Goal: Information Seeking & Learning: Check status

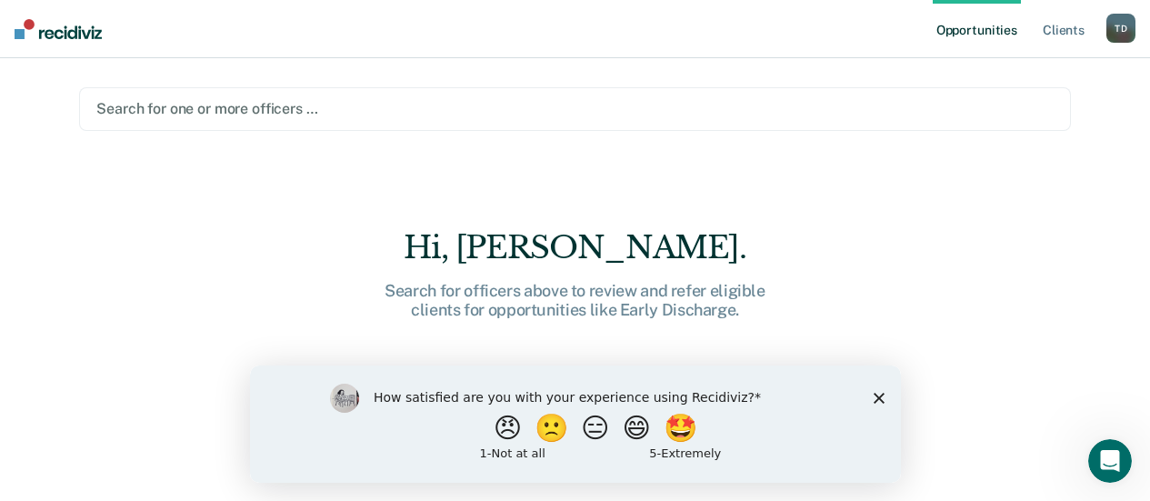
click at [877, 396] on polygon "Close survey" at bounding box center [878, 397] width 11 height 11
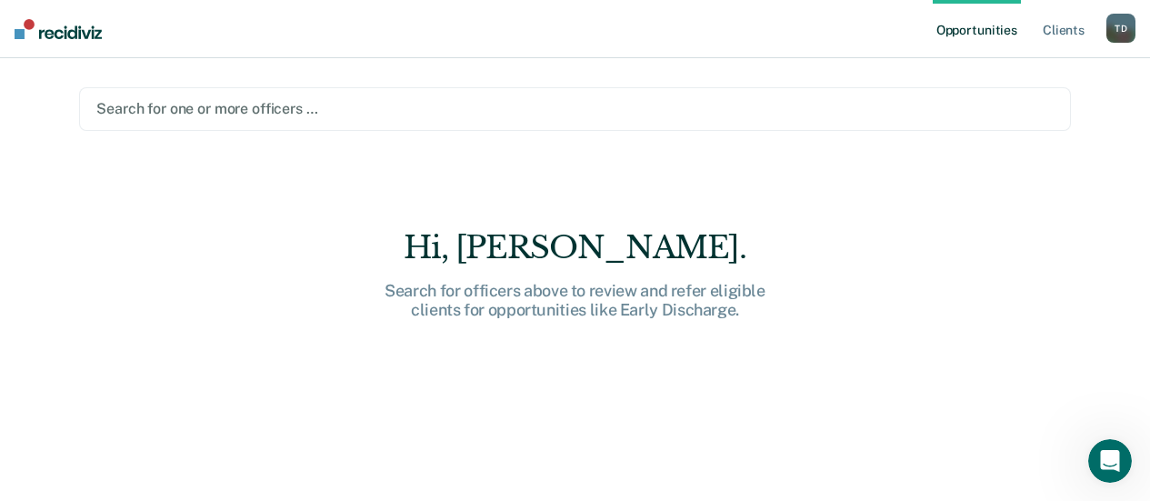
click at [287, 108] on div at bounding box center [574, 108] width 957 height 21
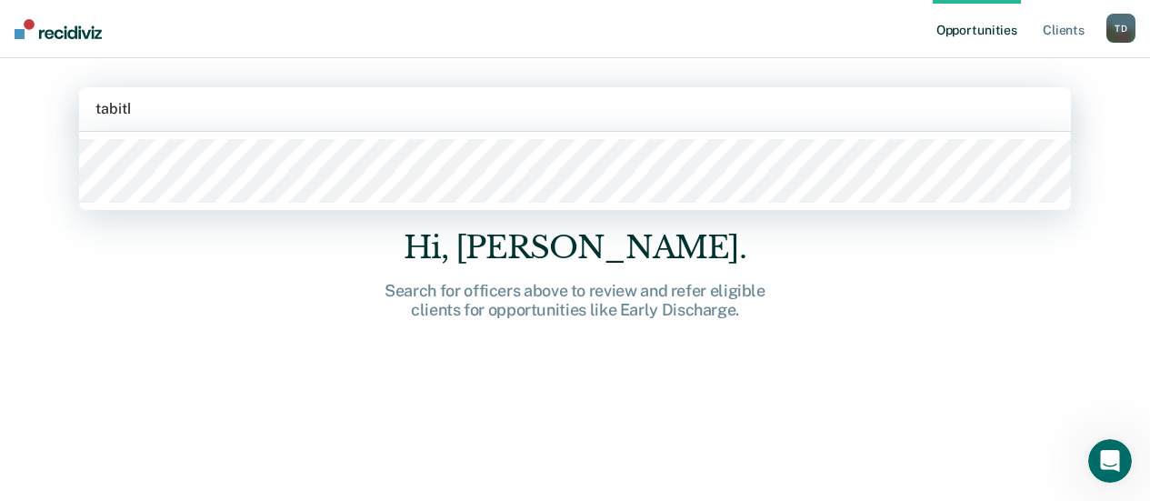
type input "[PERSON_NAME]"
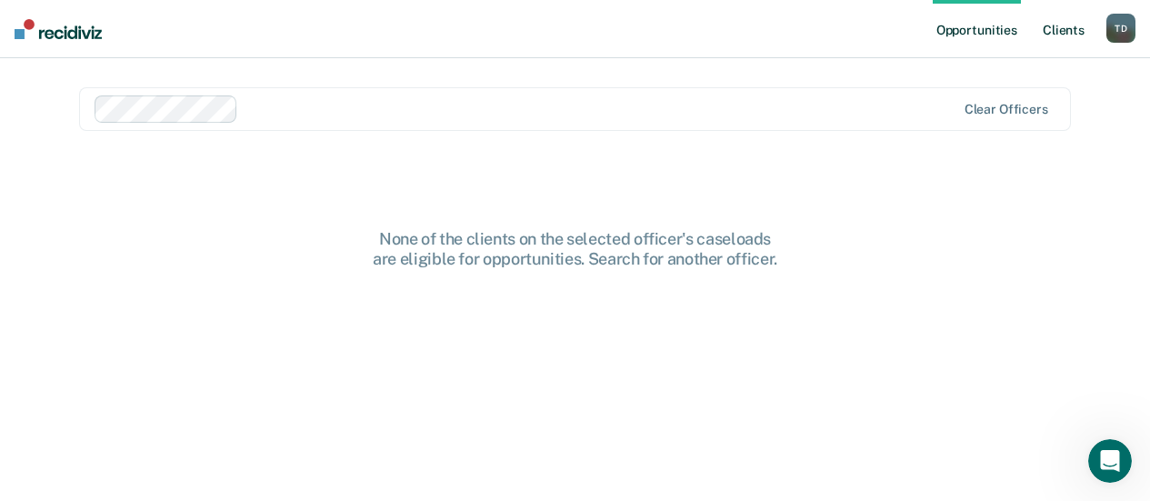
click at [1062, 23] on link "Client s" at bounding box center [1063, 29] width 49 height 58
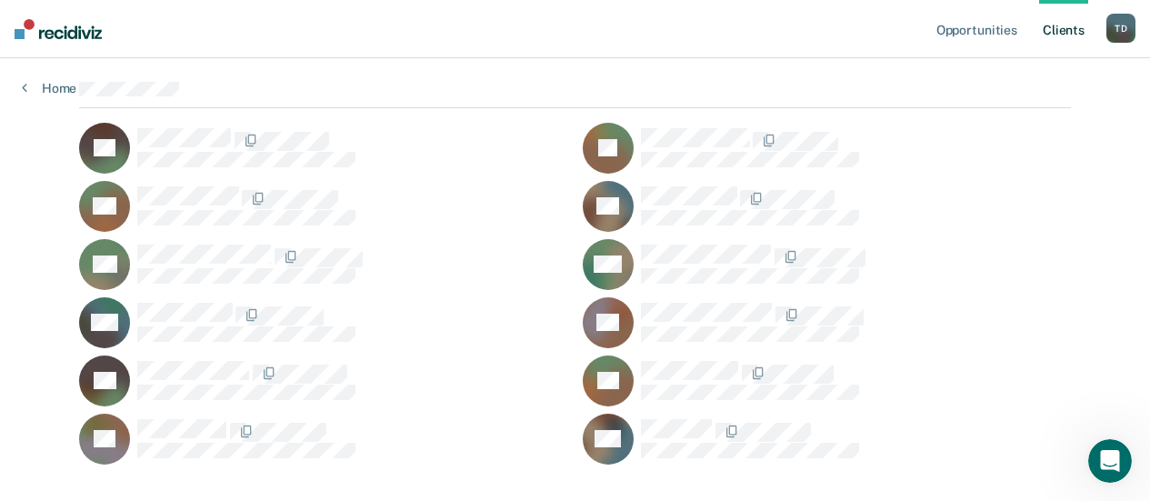
scroll to position [185, 0]
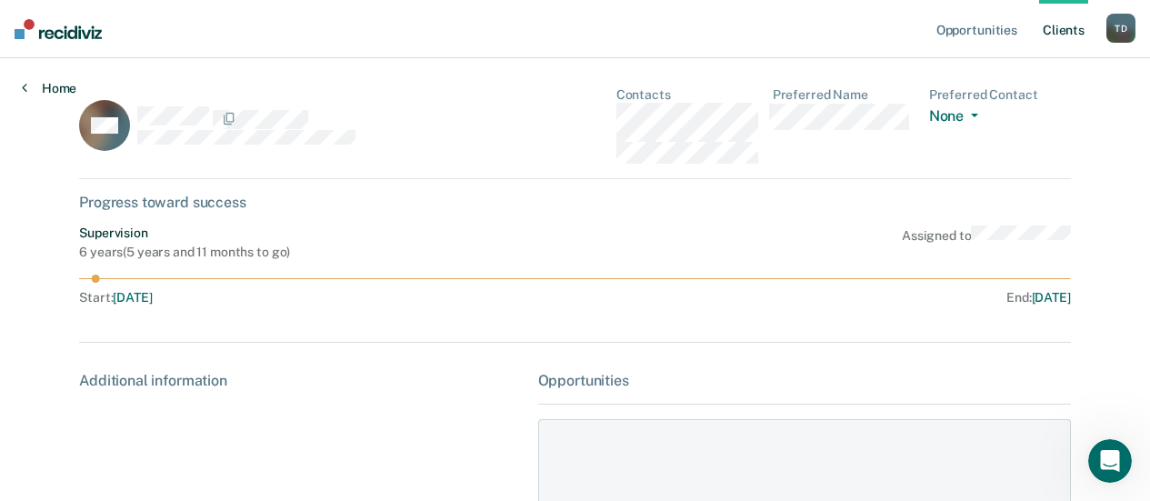
click at [31, 89] on link "Home" at bounding box center [49, 88] width 55 height 16
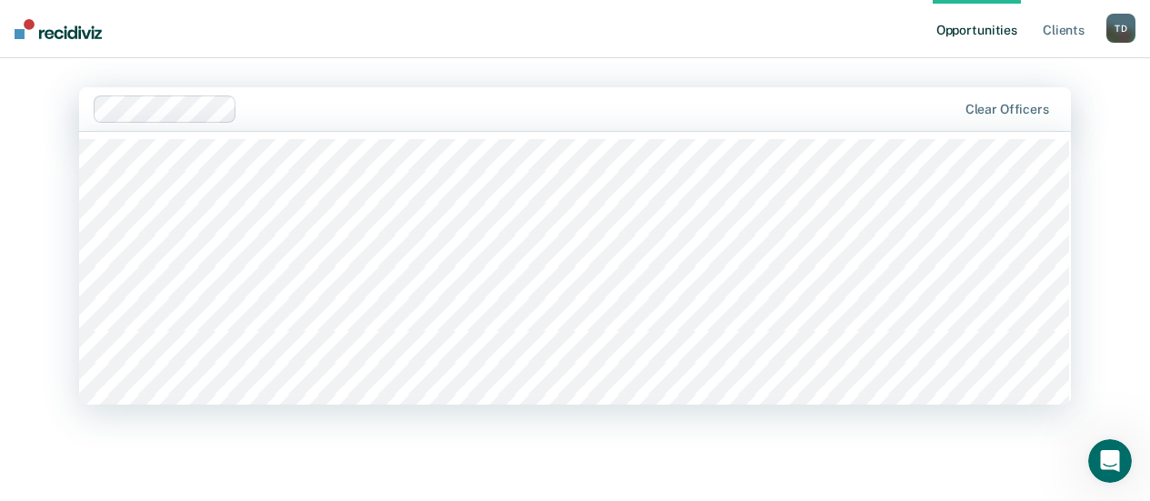
click at [245, 105] on div at bounding box center [601, 108] width 712 height 21
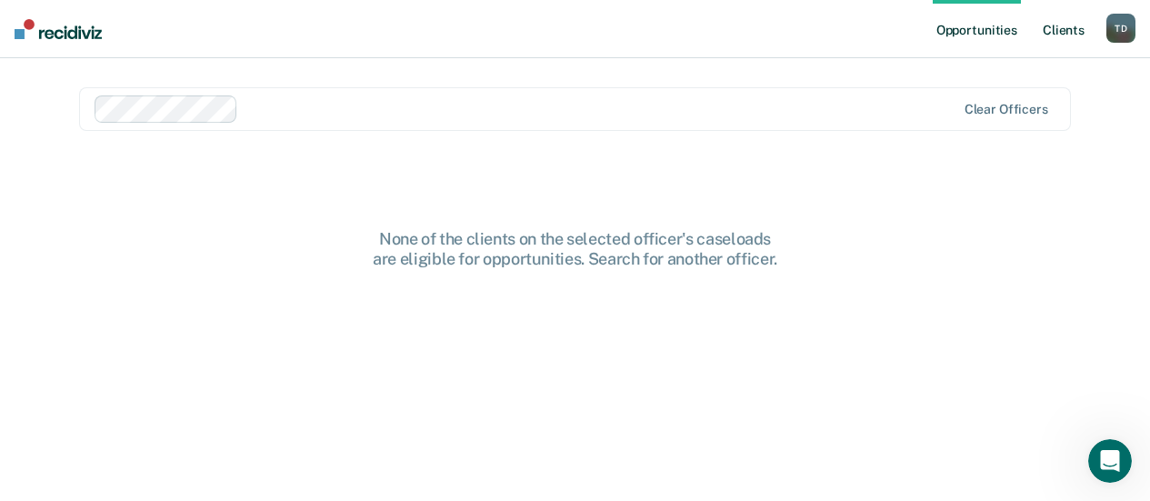
click at [1074, 34] on link "Client s" at bounding box center [1063, 29] width 49 height 58
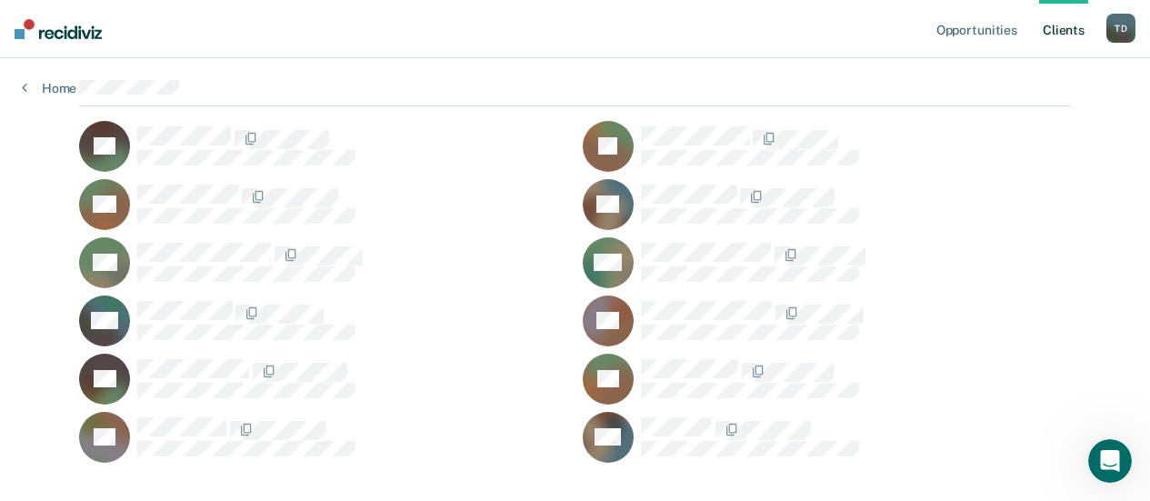
scroll to position [182, 0]
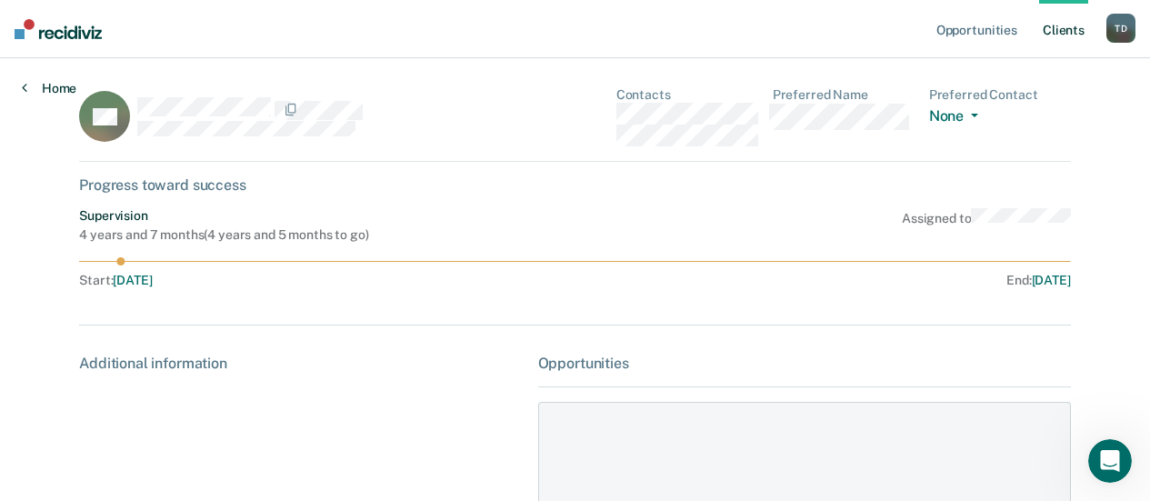
click at [35, 91] on link "Home" at bounding box center [49, 88] width 55 height 16
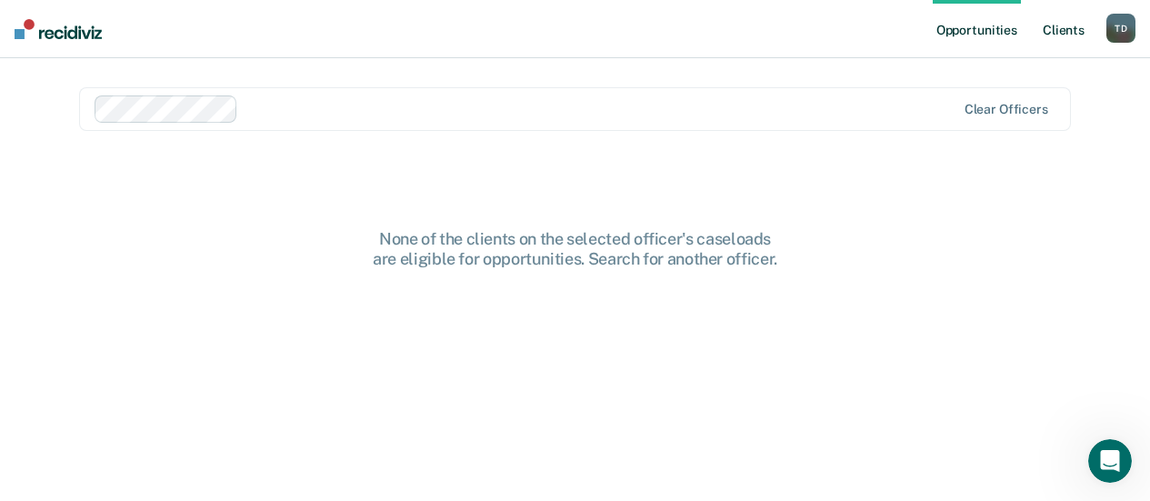
click at [1052, 35] on link "Client s" at bounding box center [1063, 29] width 49 height 58
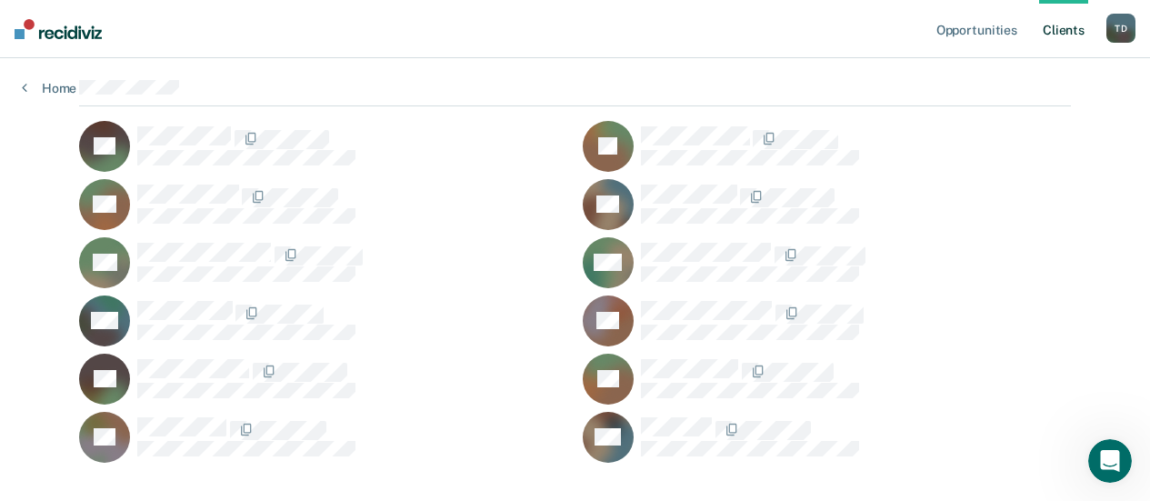
scroll to position [182, 0]
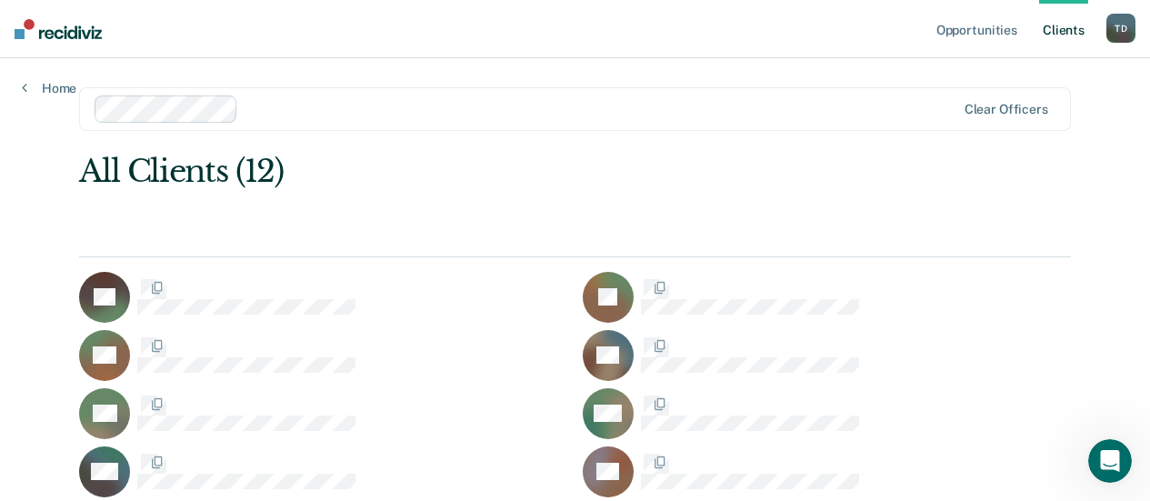
scroll to position [182, 0]
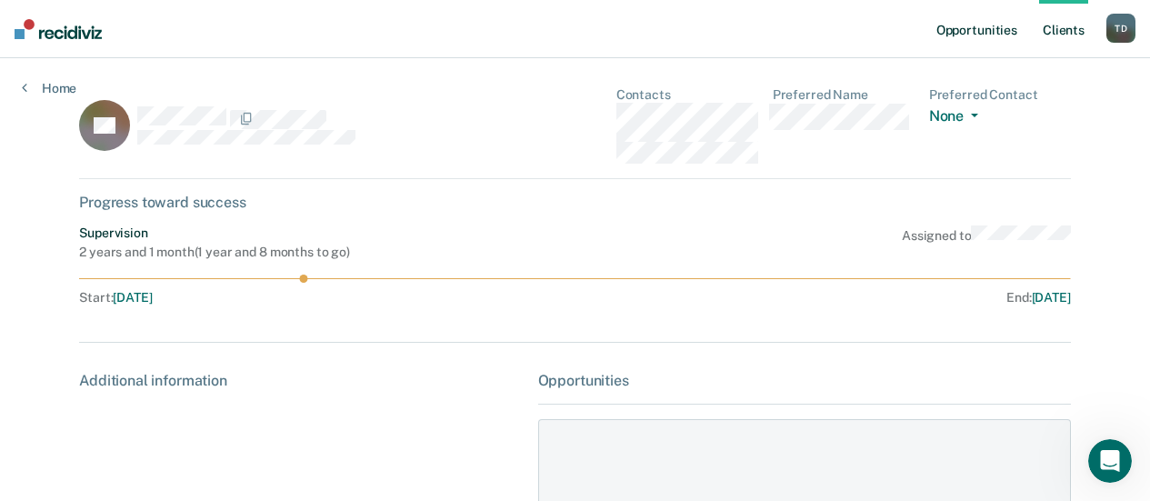
click at [995, 35] on link "Opportunities" at bounding box center [977, 29] width 88 height 58
